Goal: Task Accomplishment & Management: Manage account settings

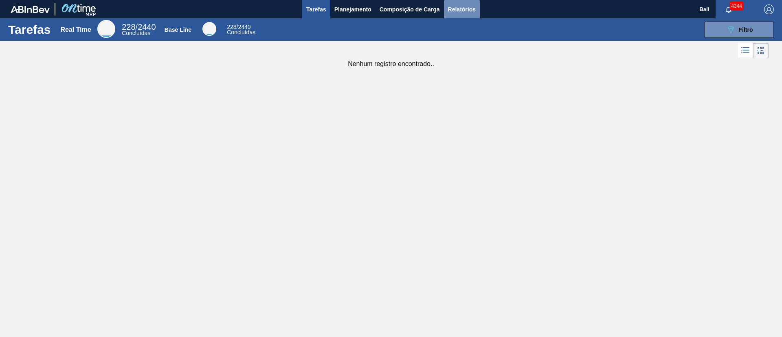
click at [474, 10] on span "Relatórios" at bounding box center [462, 9] width 28 height 10
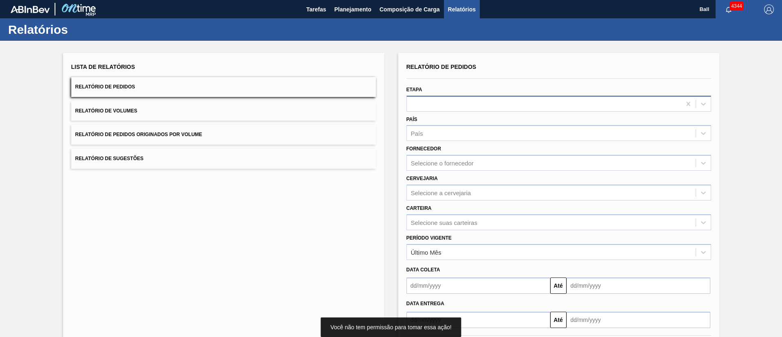
click at [485, 105] on div at bounding box center [544, 104] width 274 height 12
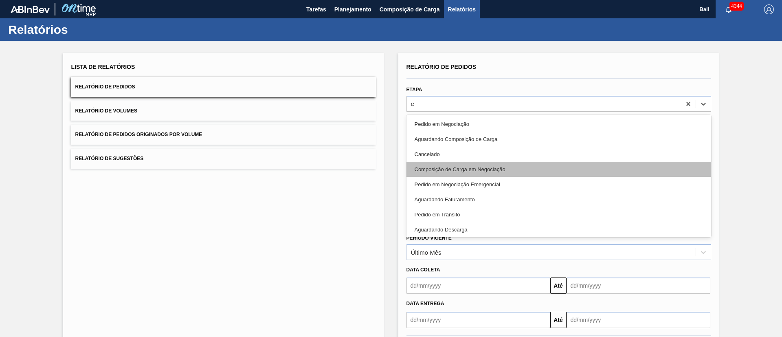
type input "em"
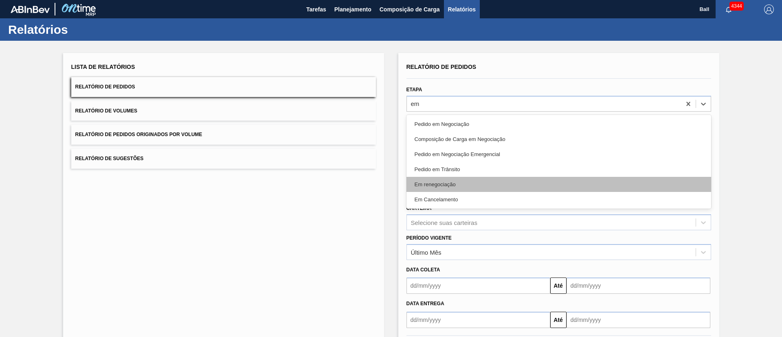
click at [488, 190] on div "Em renegociação" at bounding box center [558, 184] width 304 height 15
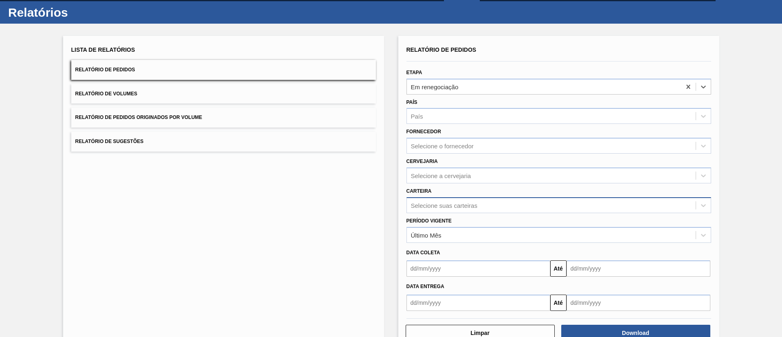
click at [480, 213] on div "Selecione suas carteiras" at bounding box center [558, 205] width 304 height 16
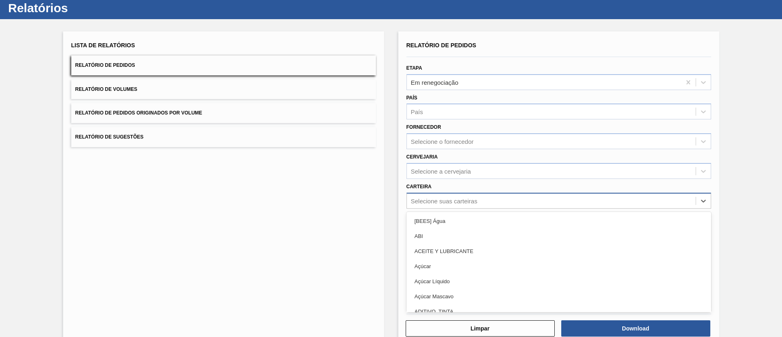
scroll to position [22, 0]
type input "l"
click at [480, 220] on div "ACEITE Y LUBRICANTE" at bounding box center [558, 220] width 304 height 15
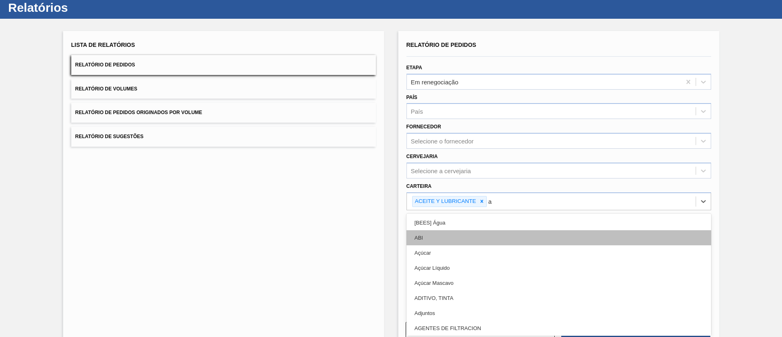
type input "at"
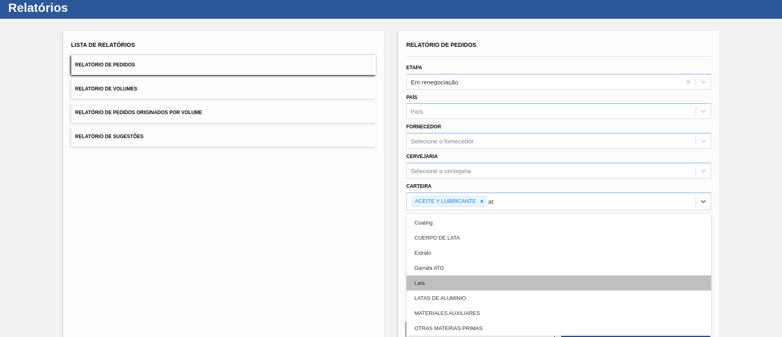
click at [447, 282] on div "Lata" at bounding box center [558, 282] width 304 height 15
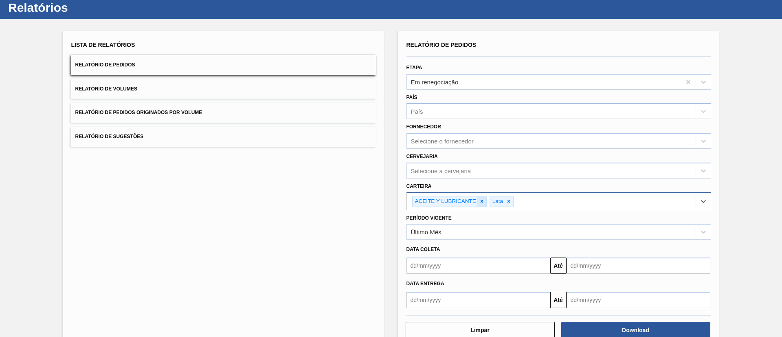
click at [480, 202] on icon at bounding box center [481, 201] width 3 height 3
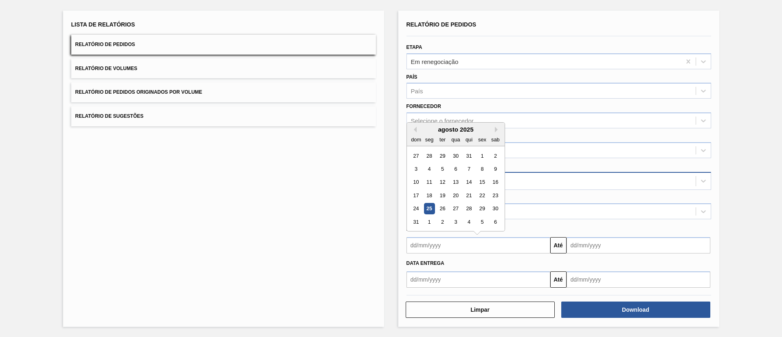
click at [499, 244] on input "text" at bounding box center [478, 245] width 144 height 16
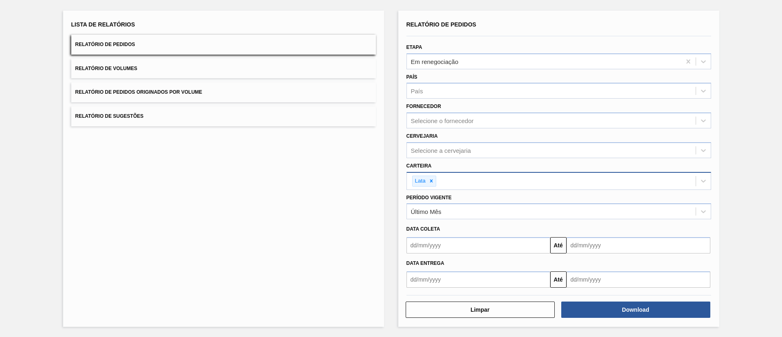
click at [281, 215] on div "Lista de Relatórios Relatório de Pedidos Relatório de Volumes Relatório de Pedi…" at bounding box center [223, 169] width 321 height 316
click at [514, 151] on div "Selecione a cervejaria" at bounding box center [551, 150] width 289 height 12
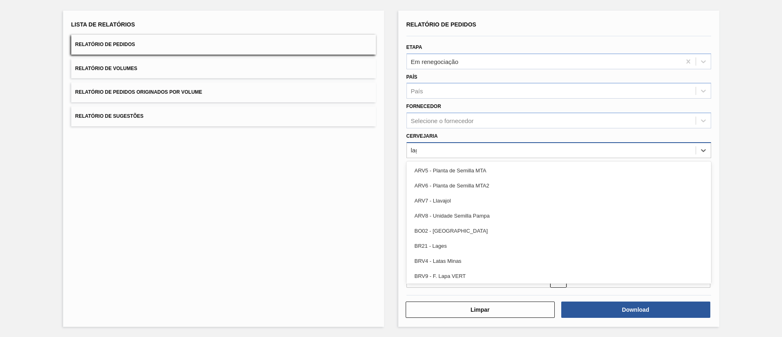
type input "lage"
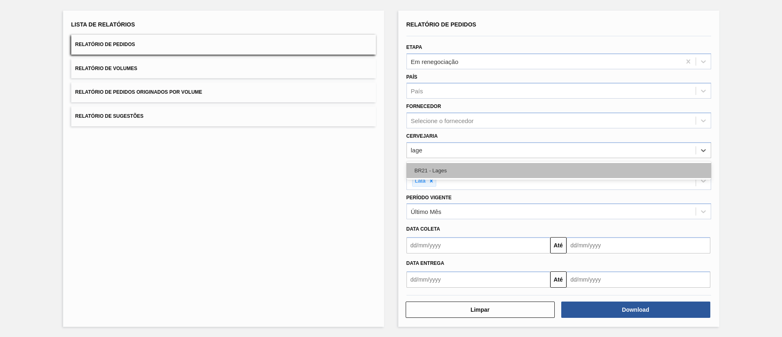
click at [504, 166] on div "BR21 - Lages" at bounding box center [558, 170] width 304 height 15
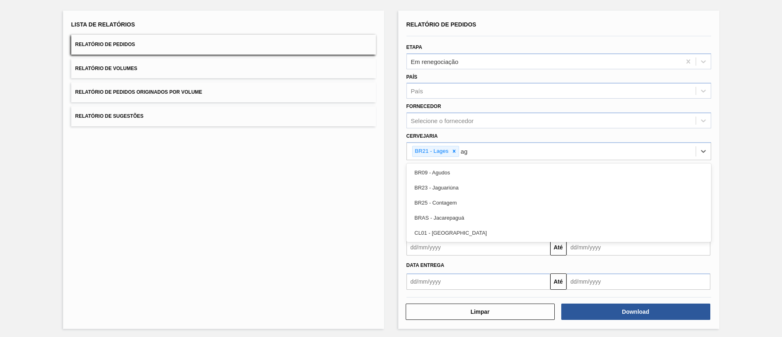
type input "agu"
click at [502, 163] on div "BR09 - Agudos BR23 - Jaguariúna BRAS - Jacarepaguá" at bounding box center [558, 187] width 304 height 48
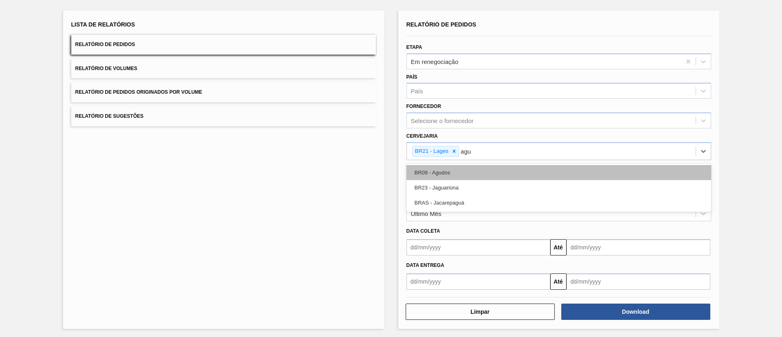
click at [500, 168] on div "BR09 - Agudos" at bounding box center [558, 172] width 304 height 15
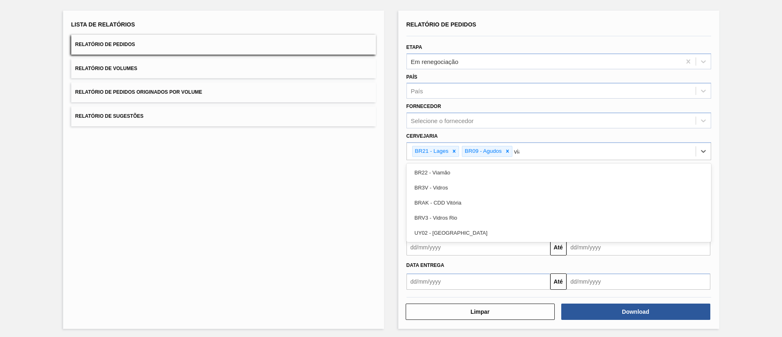
type input "viam"
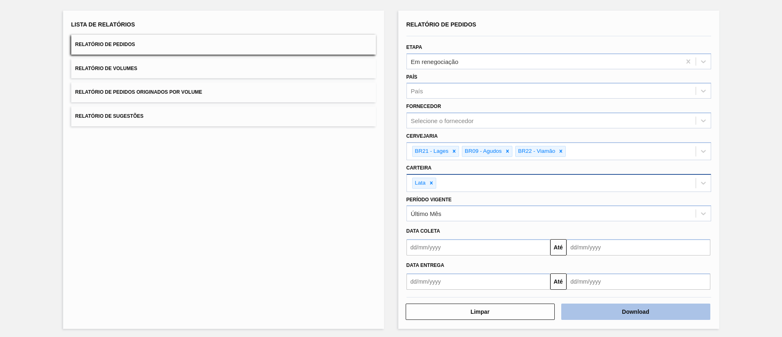
click at [582, 316] on button "Download" at bounding box center [635, 311] width 149 height 16
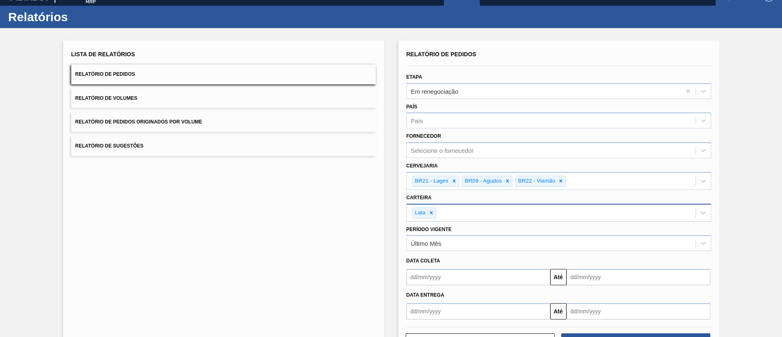
scroll to position [0, 0]
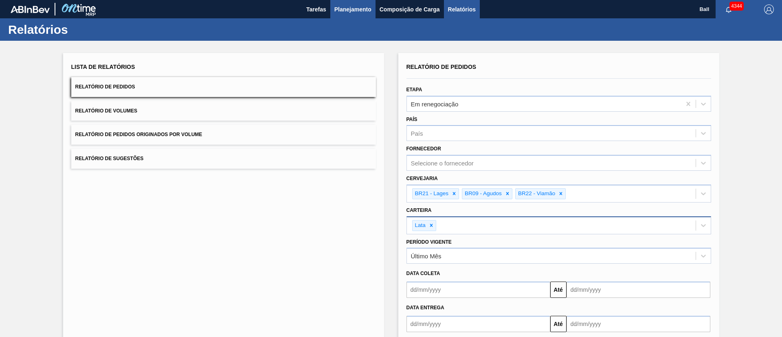
click at [367, 11] on span "Planejamento" at bounding box center [352, 9] width 37 height 10
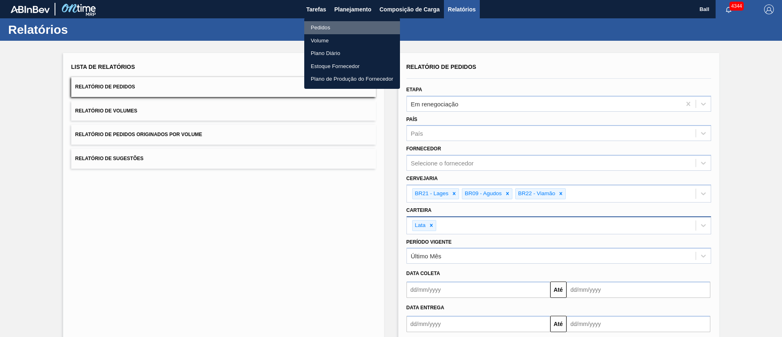
click at [328, 28] on li "Pedidos" at bounding box center [352, 27] width 96 height 13
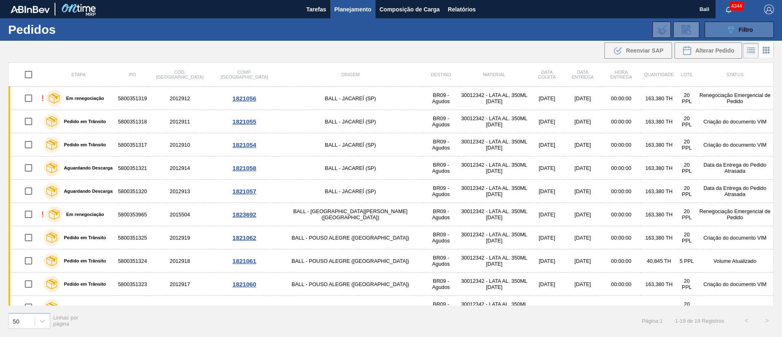
click at [756, 33] on button "089F7B8B-B2A5-4AFE-B5C0-19BA573D28AC Filtro" at bounding box center [738, 30] width 69 height 16
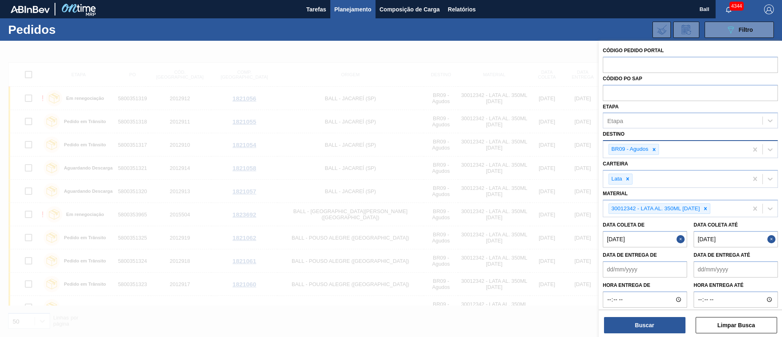
click at [691, 145] on div "BR09 - Agudos" at bounding box center [675, 149] width 144 height 17
type input "lage"
click at [686, 161] on div "BR21 - Lages" at bounding box center [689, 170] width 175 height 18
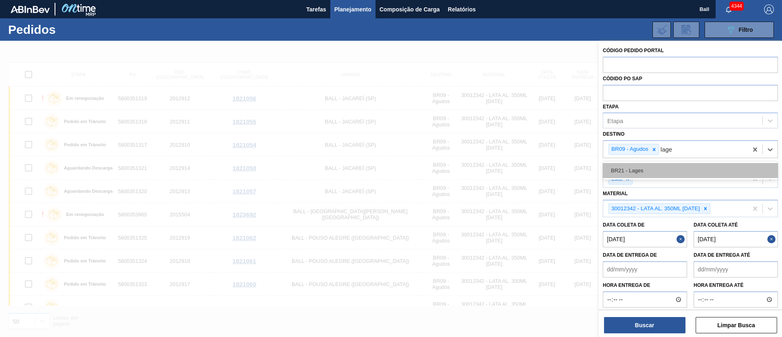
click at [683, 169] on div "BR21 - Lages" at bounding box center [689, 170] width 175 height 15
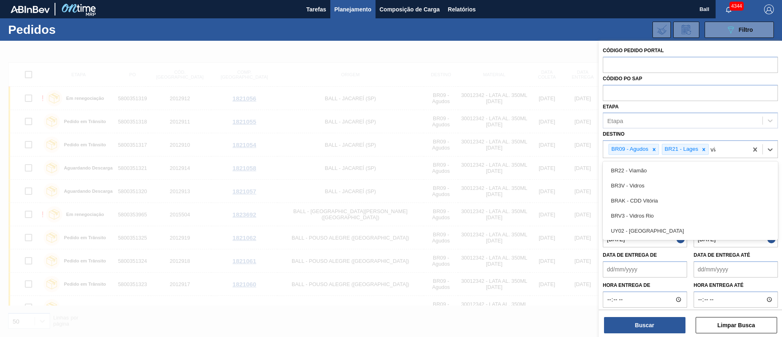
type input "viam"
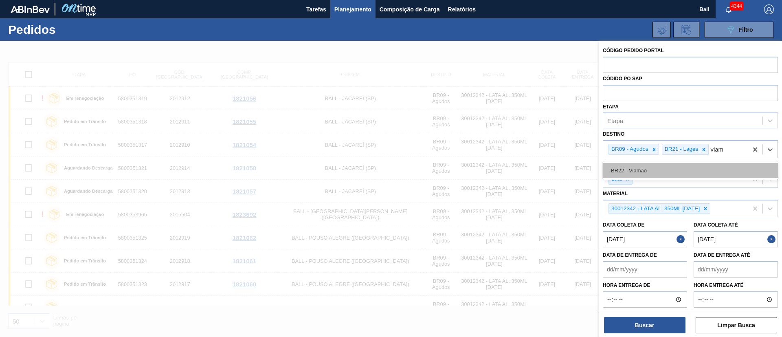
click at [704, 171] on div "BR22 - Viamão" at bounding box center [689, 170] width 175 height 15
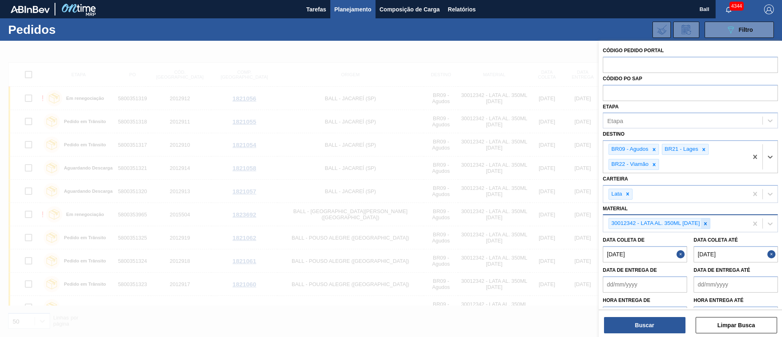
click at [707, 226] on div at bounding box center [705, 223] width 9 height 10
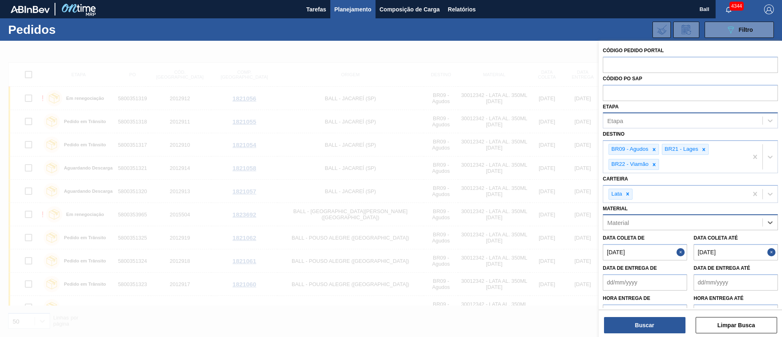
click at [644, 119] on div "Etapa" at bounding box center [682, 121] width 159 height 12
click at [657, 120] on div "Etapa" at bounding box center [682, 121] width 159 height 12
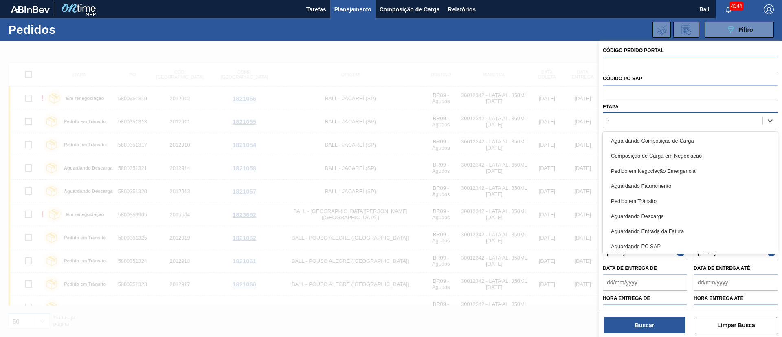
type input "re"
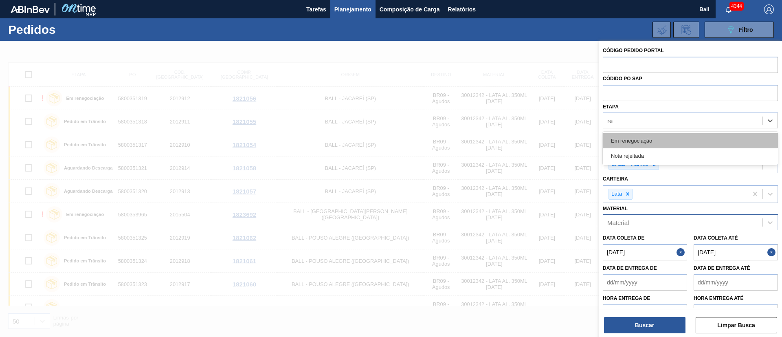
click at [656, 136] on div "Em renegociação" at bounding box center [689, 140] width 175 height 15
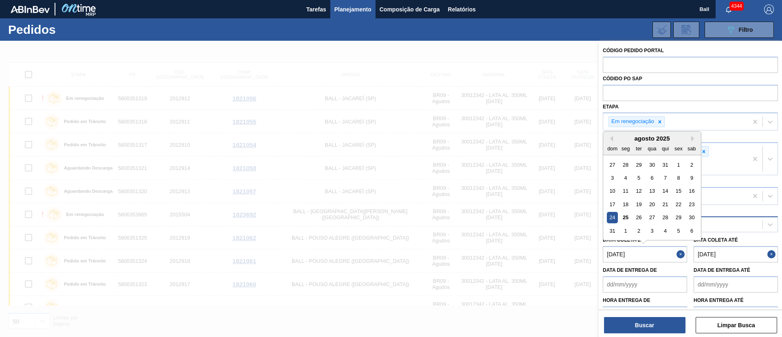
drag, startPoint x: 657, startPoint y: 254, endPoint x: 545, endPoint y: 252, distance: 111.1
click at [598, 252] on div "Código Pedido Portal Códido PO SAP Etapa Em renegociação Destino BR09 - Agudos …" at bounding box center [689, 209] width 183 height 337
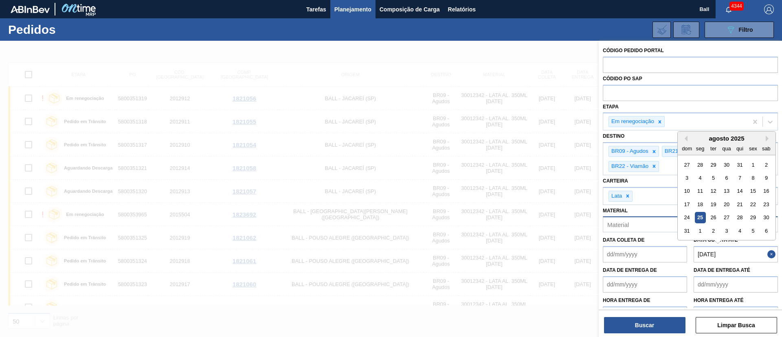
drag, startPoint x: 727, startPoint y: 255, endPoint x: 648, endPoint y: 260, distance: 79.1
click at [651, 255] on div "Data coleta de Data coleta até 25/08/2025 Previous Month Next Month agosto 2025…" at bounding box center [690, 247] width 182 height 30
click at [634, 321] on button "Buscar" at bounding box center [644, 325] width 81 height 16
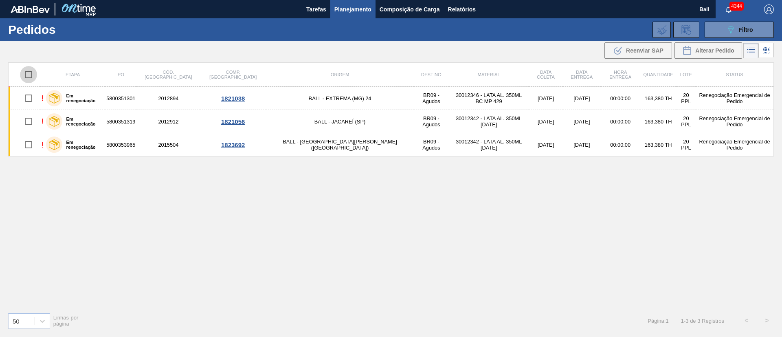
click at [31, 76] on input "checkbox" at bounding box center [28, 74] width 17 height 17
checkbox input "true"
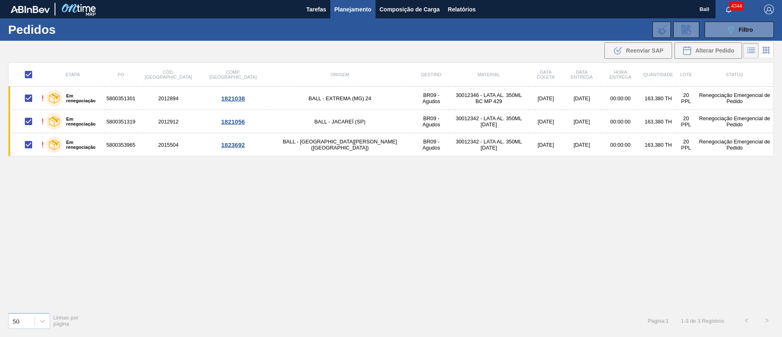
click at [764, 52] on icon at bounding box center [766, 50] width 10 height 10
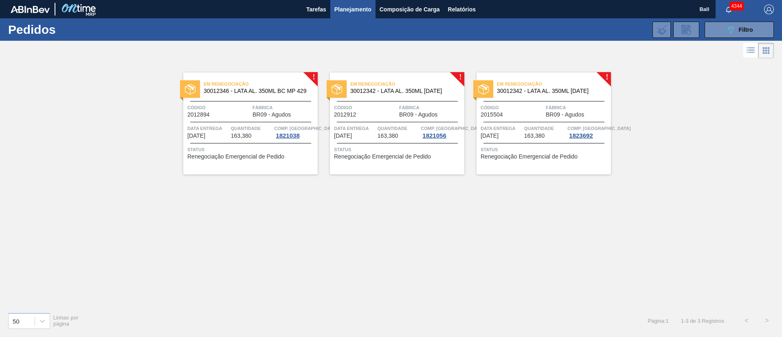
click at [752, 52] on icon at bounding box center [750, 50] width 10 height 10
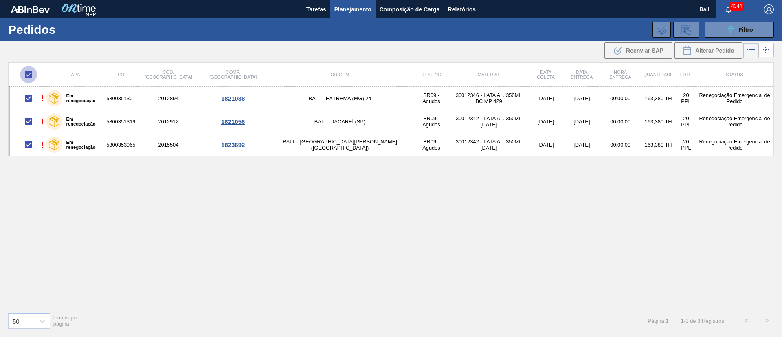
click at [28, 70] on input "checkbox" at bounding box center [28, 74] width 17 height 17
checkbox input "false"
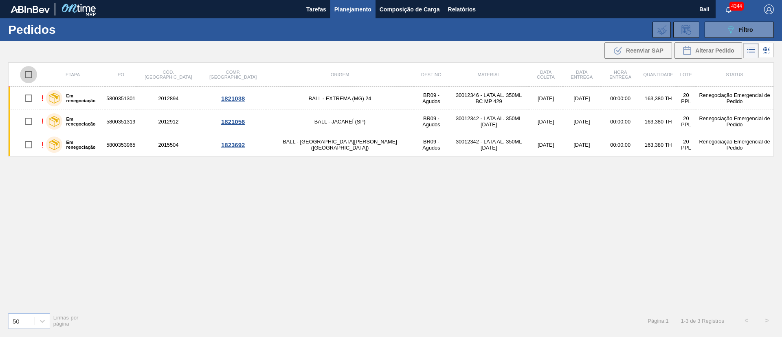
click at [28, 71] on input "checkbox" at bounding box center [28, 74] width 17 height 17
checkbox input "true"
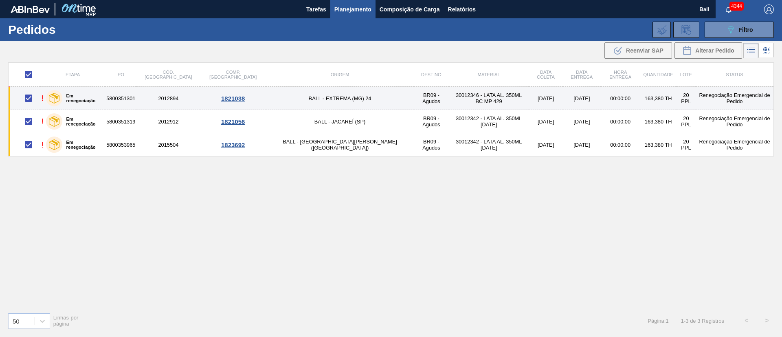
click at [125, 96] on td "5800351301" at bounding box center [120, 98] width 31 height 23
click at [99, 96] on label "Em renegociação" at bounding box center [82, 98] width 40 height 10
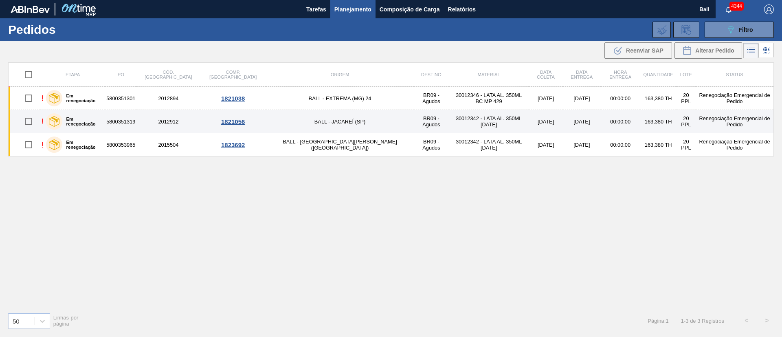
click at [95, 124] on div "Em renegociação" at bounding box center [74, 121] width 60 height 20
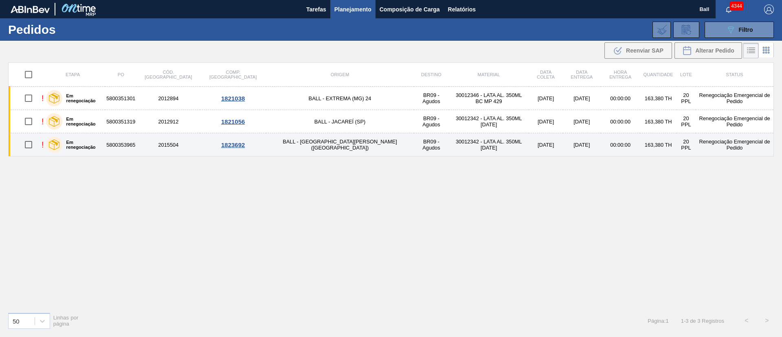
click at [96, 140] on div "Em renegociação" at bounding box center [74, 144] width 60 height 20
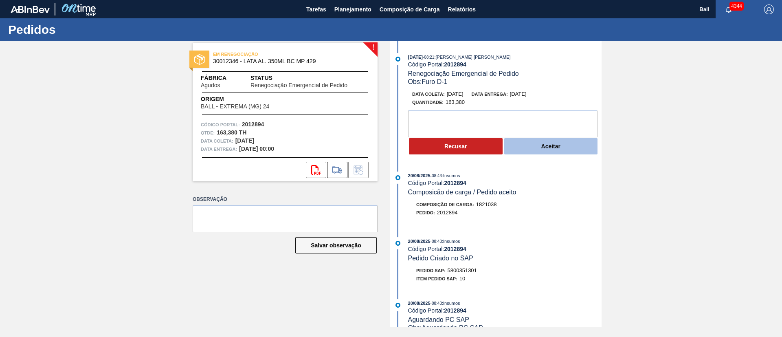
click at [556, 151] on button "Aceitar" at bounding box center [551, 146] width 94 height 16
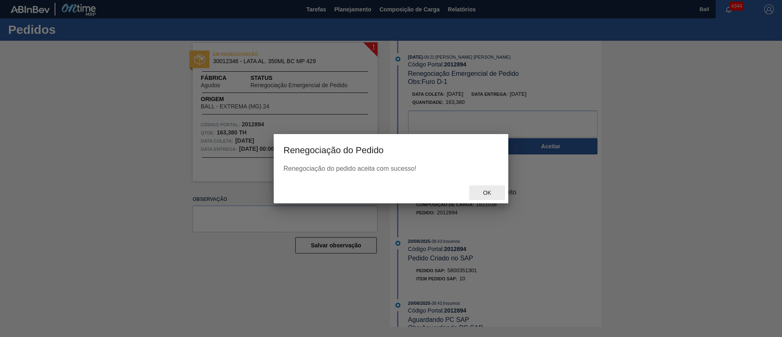
click at [488, 196] on div "Ok" at bounding box center [487, 192] width 36 height 15
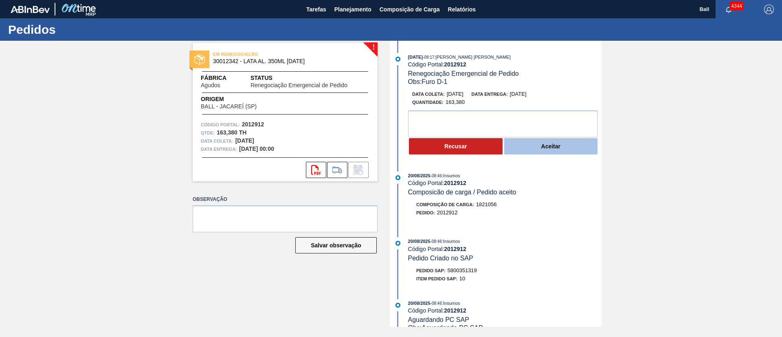
click at [538, 148] on button "Aceitar" at bounding box center [551, 146] width 94 height 16
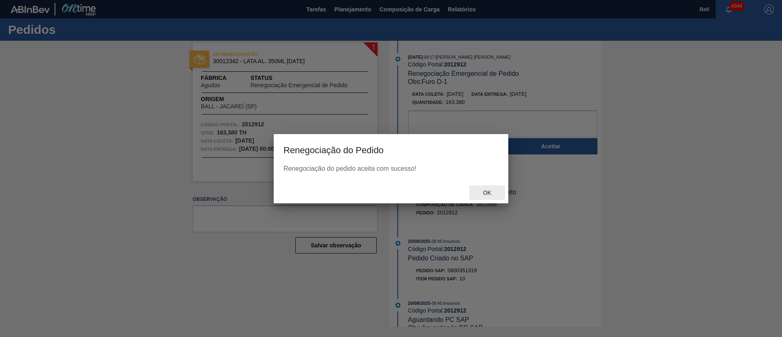
click at [486, 191] on span "Ok" at bounding box center [486, 192] width 21 height 7
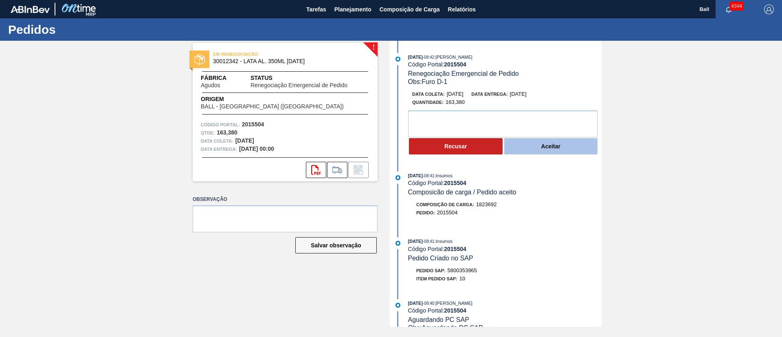
click at [529, 143] on button "Aceitar" at bounding box center [551, 146] width 94 height 16
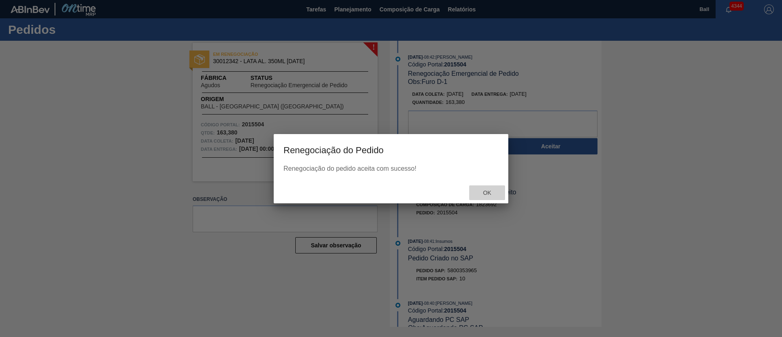
click at [485, 196] on div "Ok" at bounding box center [487, 192] width 36 height 15
